Goal: Find specific page/section

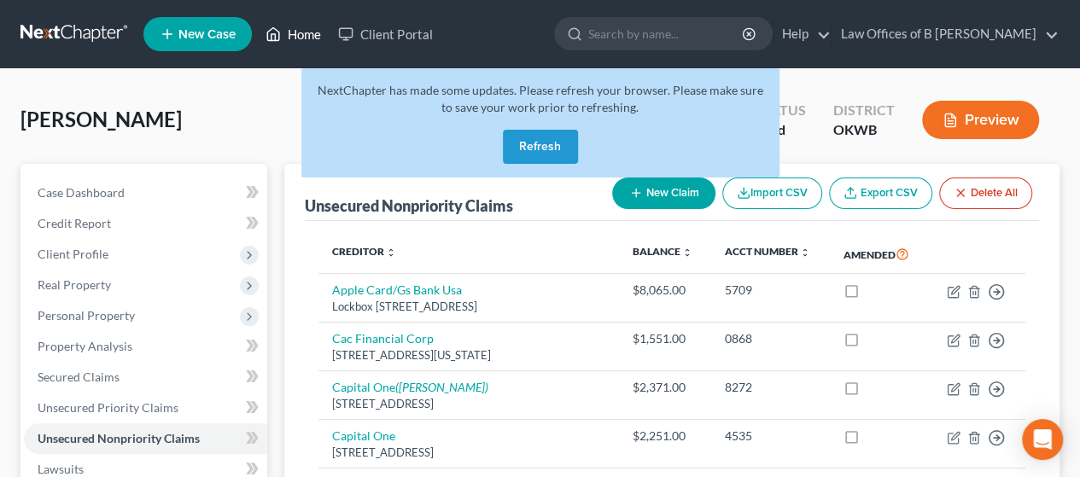
click at [301, 35] on link "Home" at bounding box center [293, 34] width 73 height 31
click at [539, 158] on button "Refresh" at bounding box center [540, 147] width 75 height 34
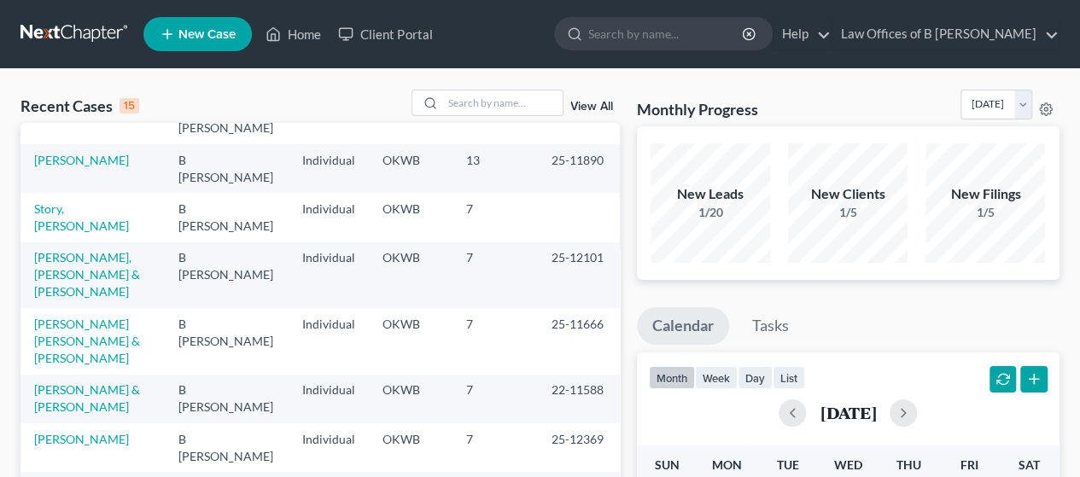
scroll to position [339, 0]
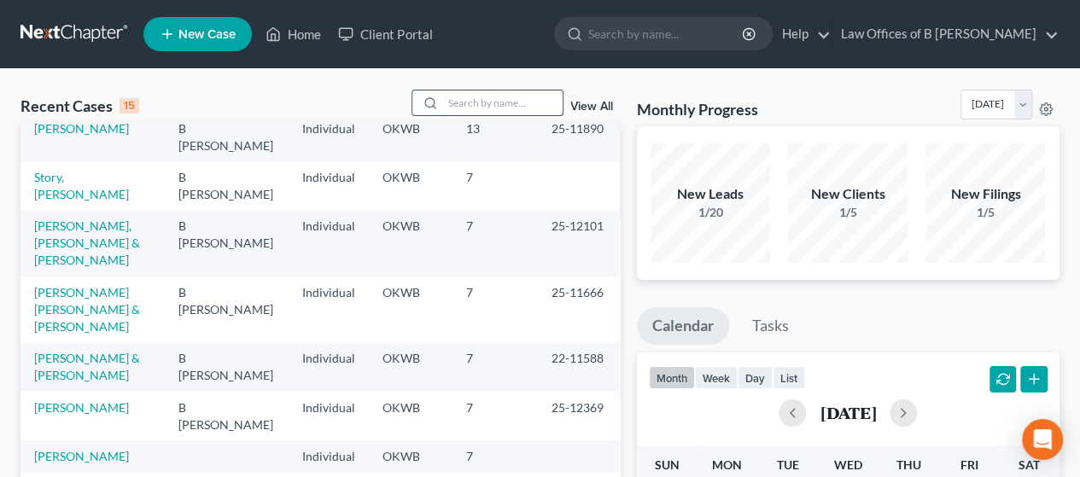
click at [459, 103] on input "search" at bounding box center [502, 102] width 119 height 25
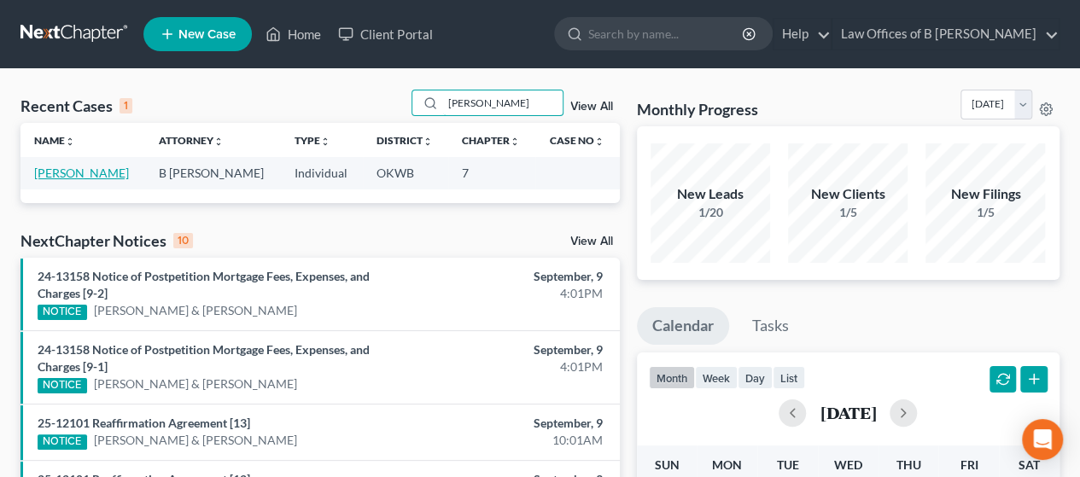
type input "[PERSON_NAME]"
click at [58, 172] on link "[PERSON_NAME]" at bounding box center [81, 173] width 95 height 15
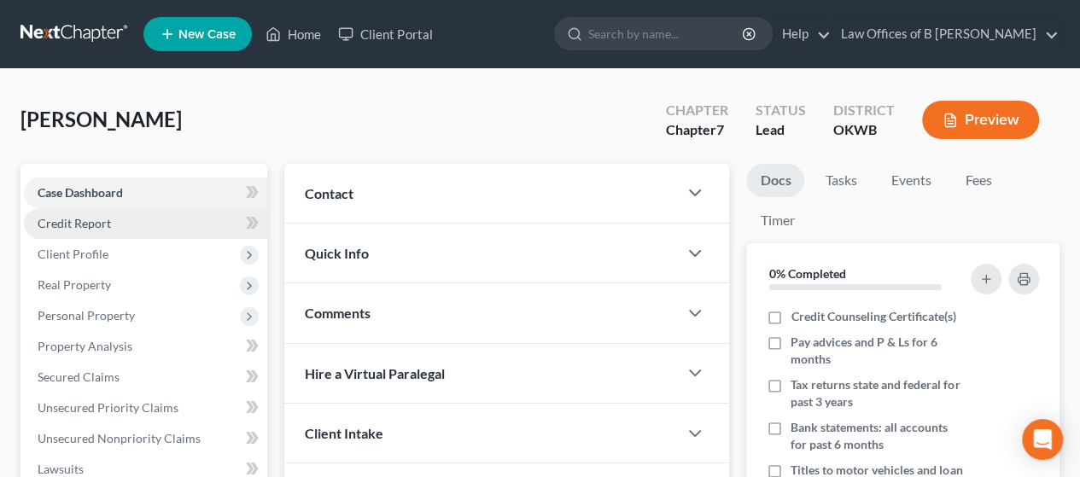
click at [159, 218] on link "Credit Report" at bounding box center [145, 223] width 243 height 31
